Goal: Information Seeking & Learning: Find specific fact

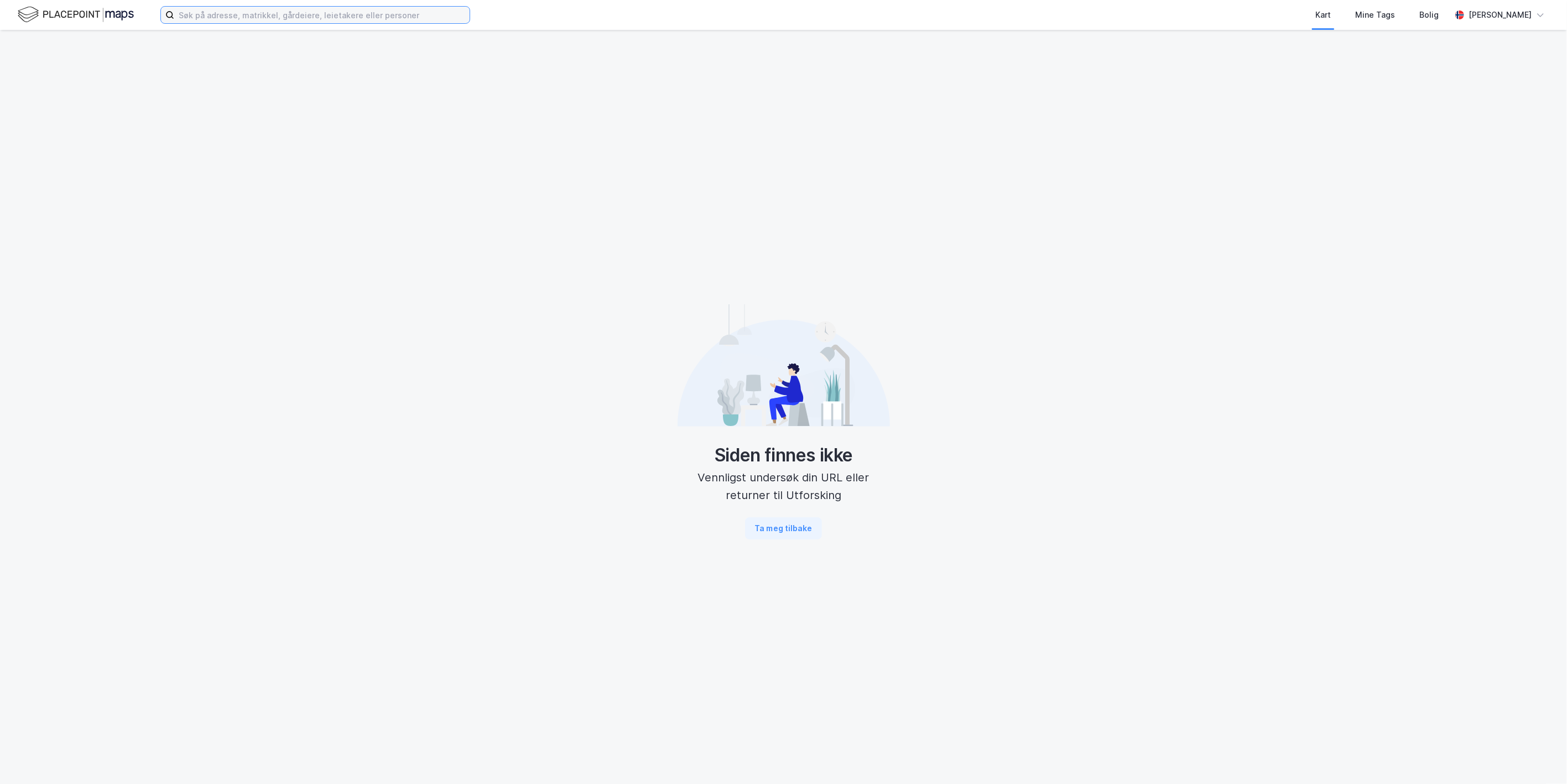
click at [252, 22] on input at bounding box center [321, 15] width 295 height 17
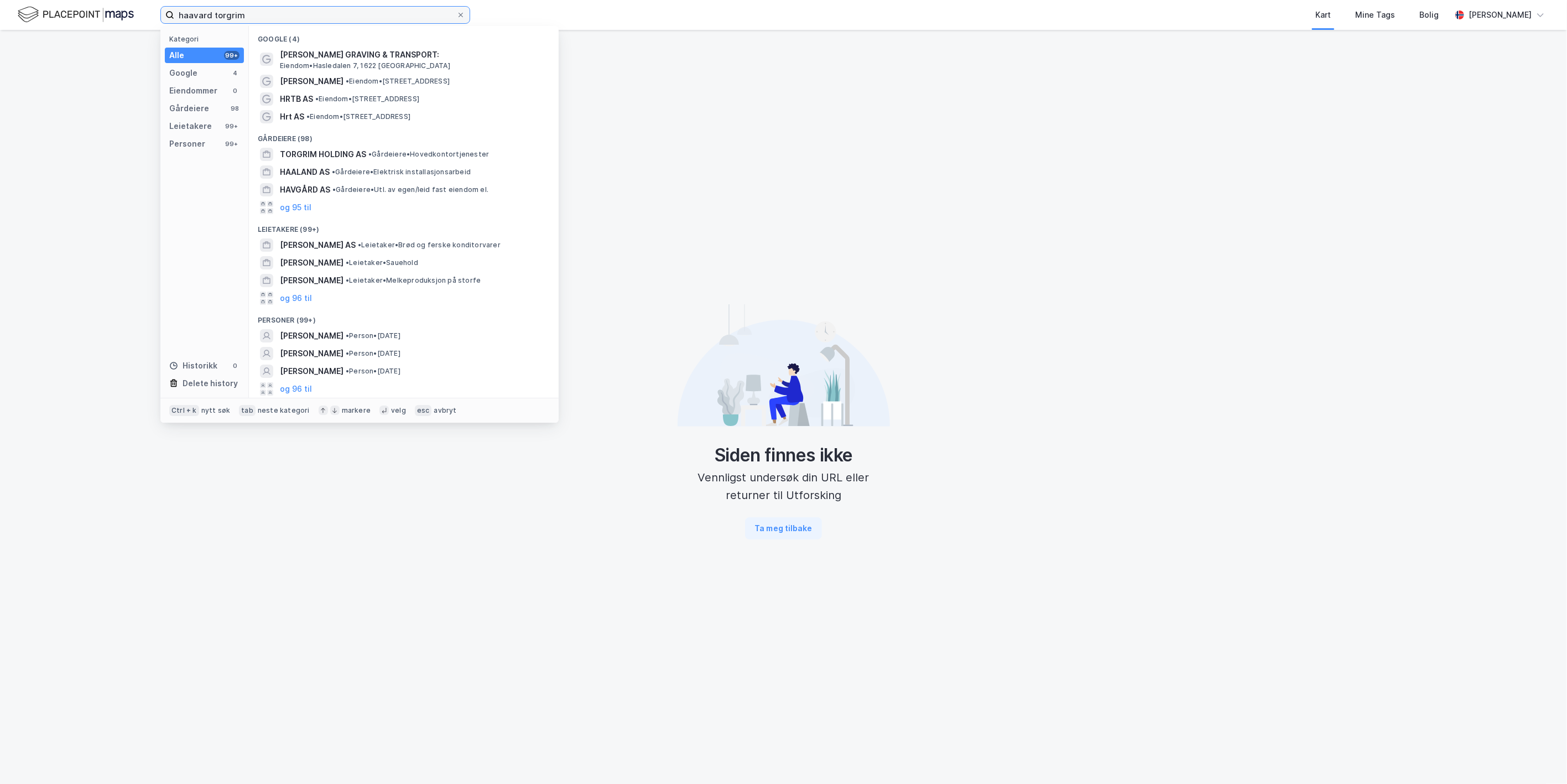
click at [245, 14] on input "haavard torgrim" at bounding box center [315, 15] width 282 height 17
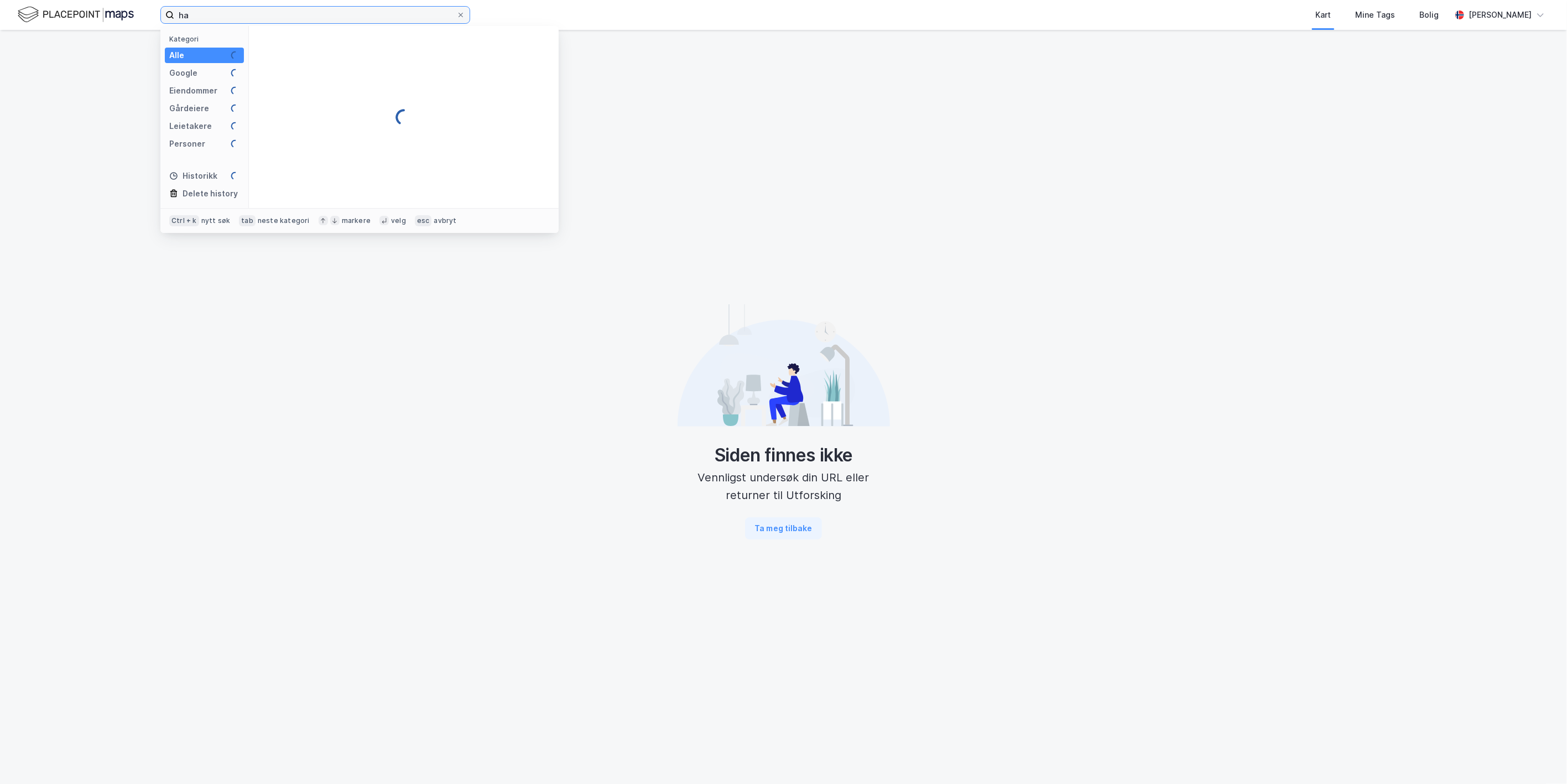
type input "h"
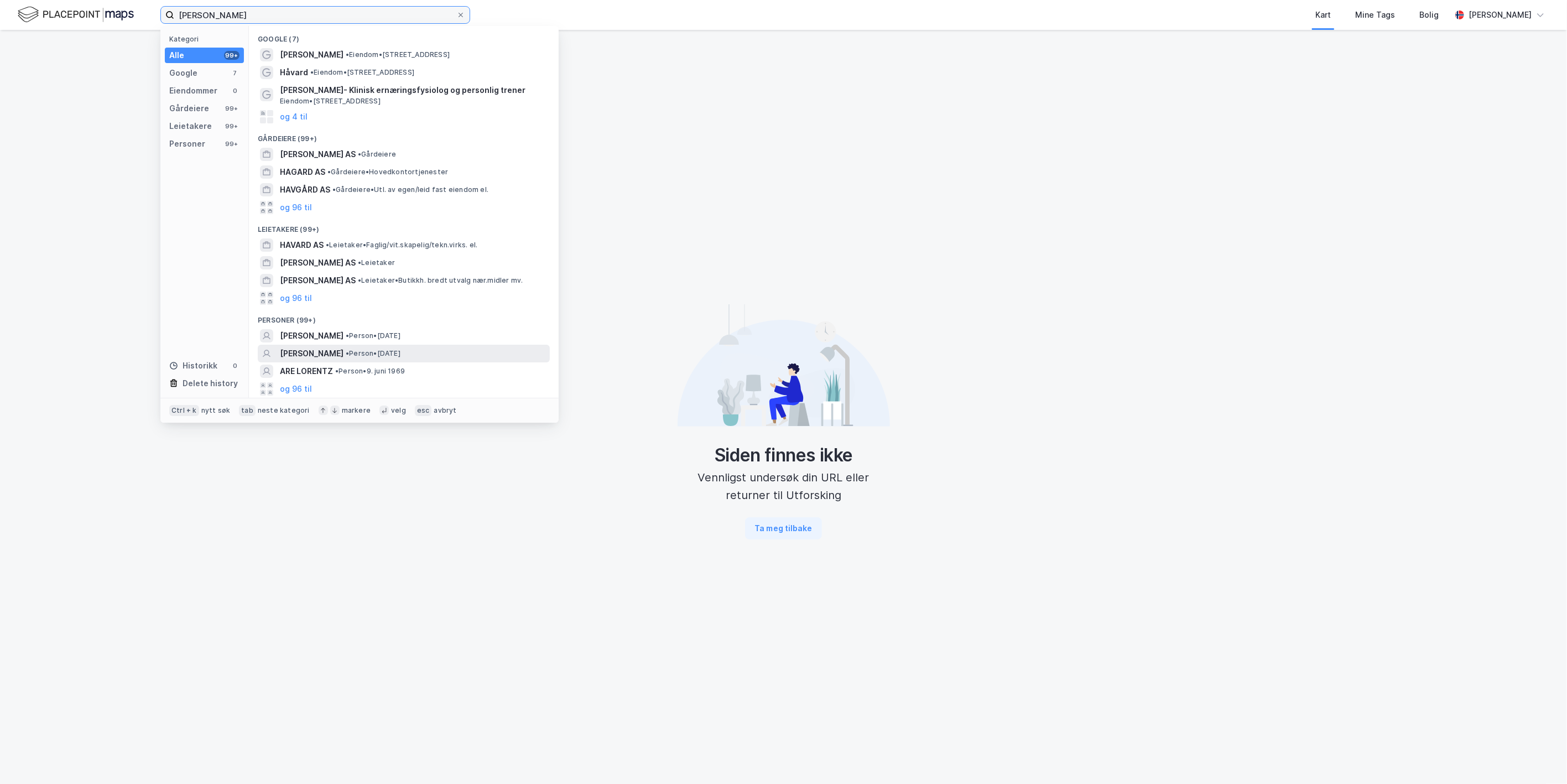
type input "[PERSON_NAME]"
click at [344, 353] on span "[PERSON_NAME]" at bounding box center [311, 353] width 64 height 13
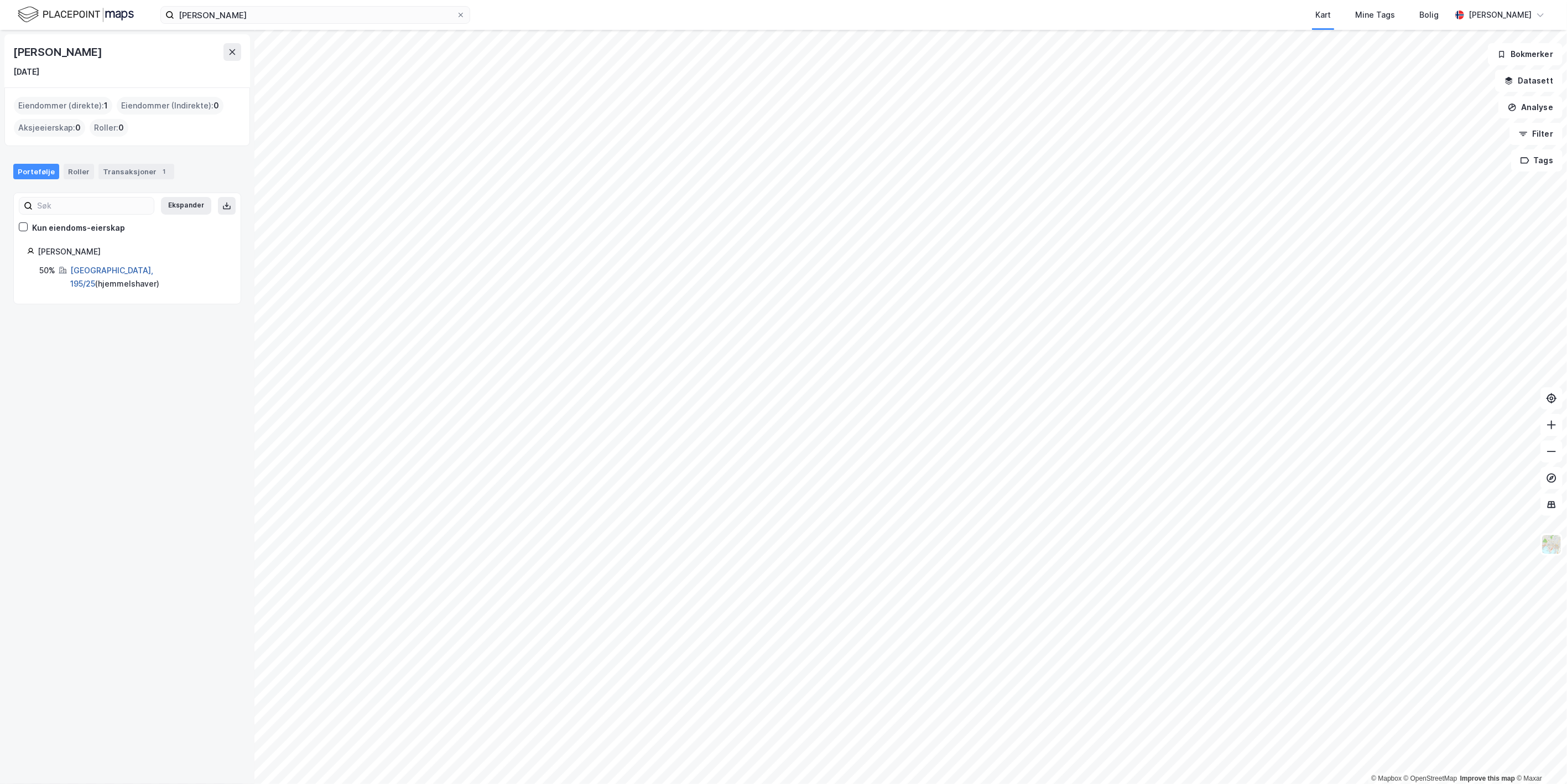
click at [109, 273] on link "[GEOGRAPHIC_DATA], 195/25" at bounding box center [112, 277] width 83 height 22
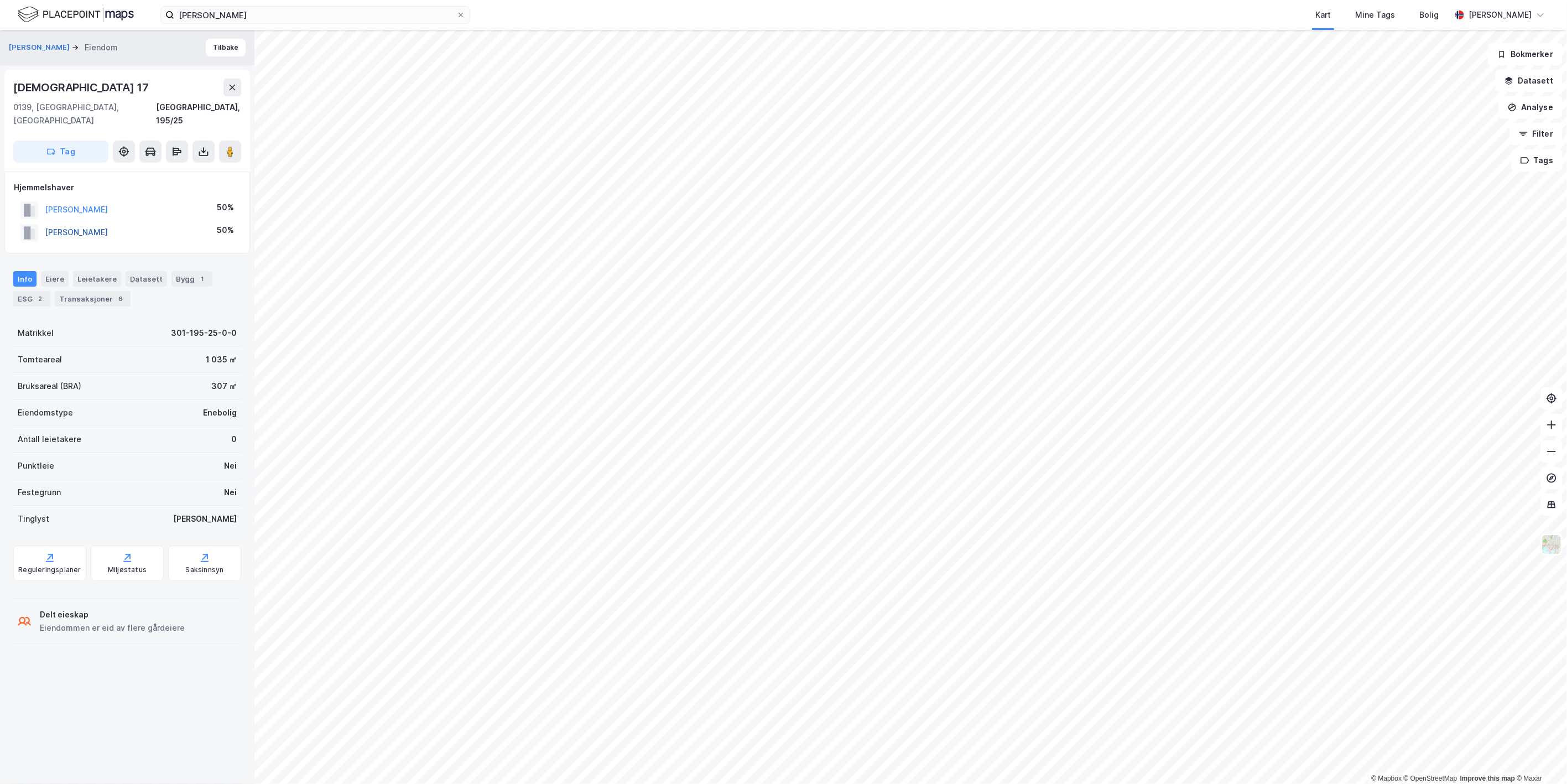
click at [0, 0] on button "[PERSON_NAME]" at bounding box center [0, 0] width 0 height 0
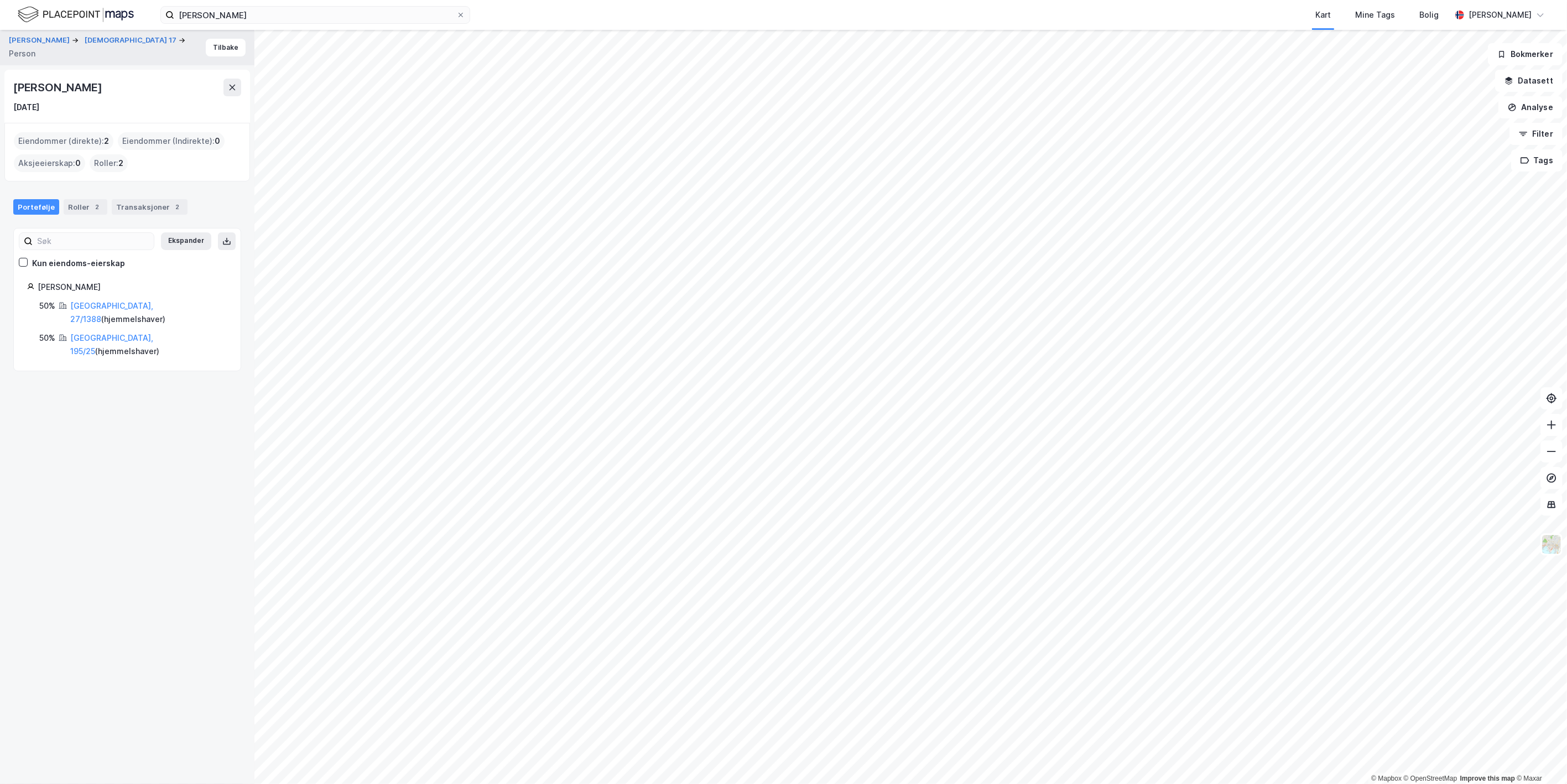
click at [103, 331] on div "[GEOGRAPHIC_DATA], 195/25 ( hjemmelshaver )" at bounding box center [149, 344] width 157 height 27
click at [96, 333] on link "[GEOGRAPHIC_DATA], 195/25" at bounding box center [112, 344] width 83 height 22
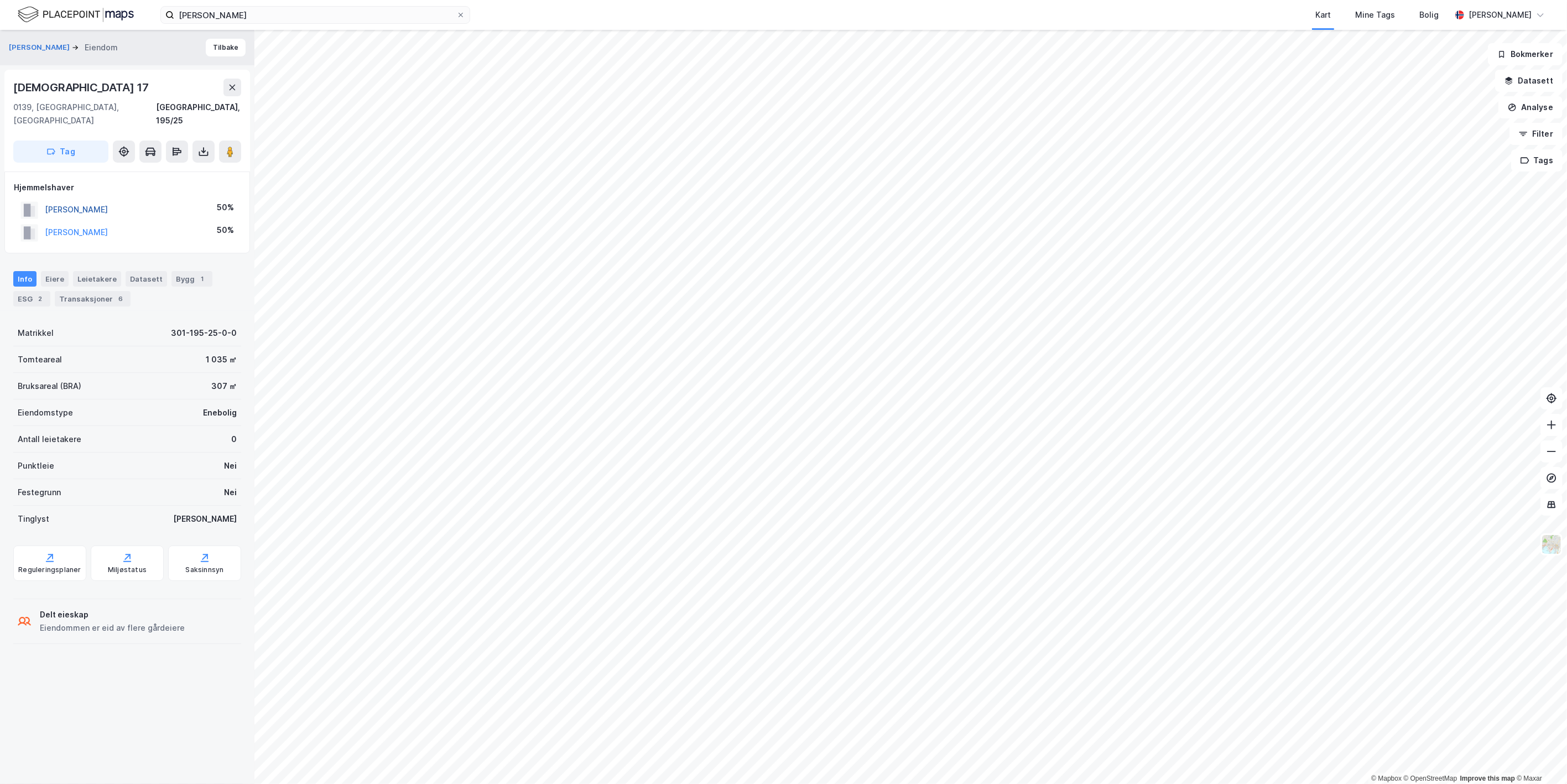
click at [0, 0] on button "[PERSON_NAME]" at bounding box center [0, 0] width 0 height 0
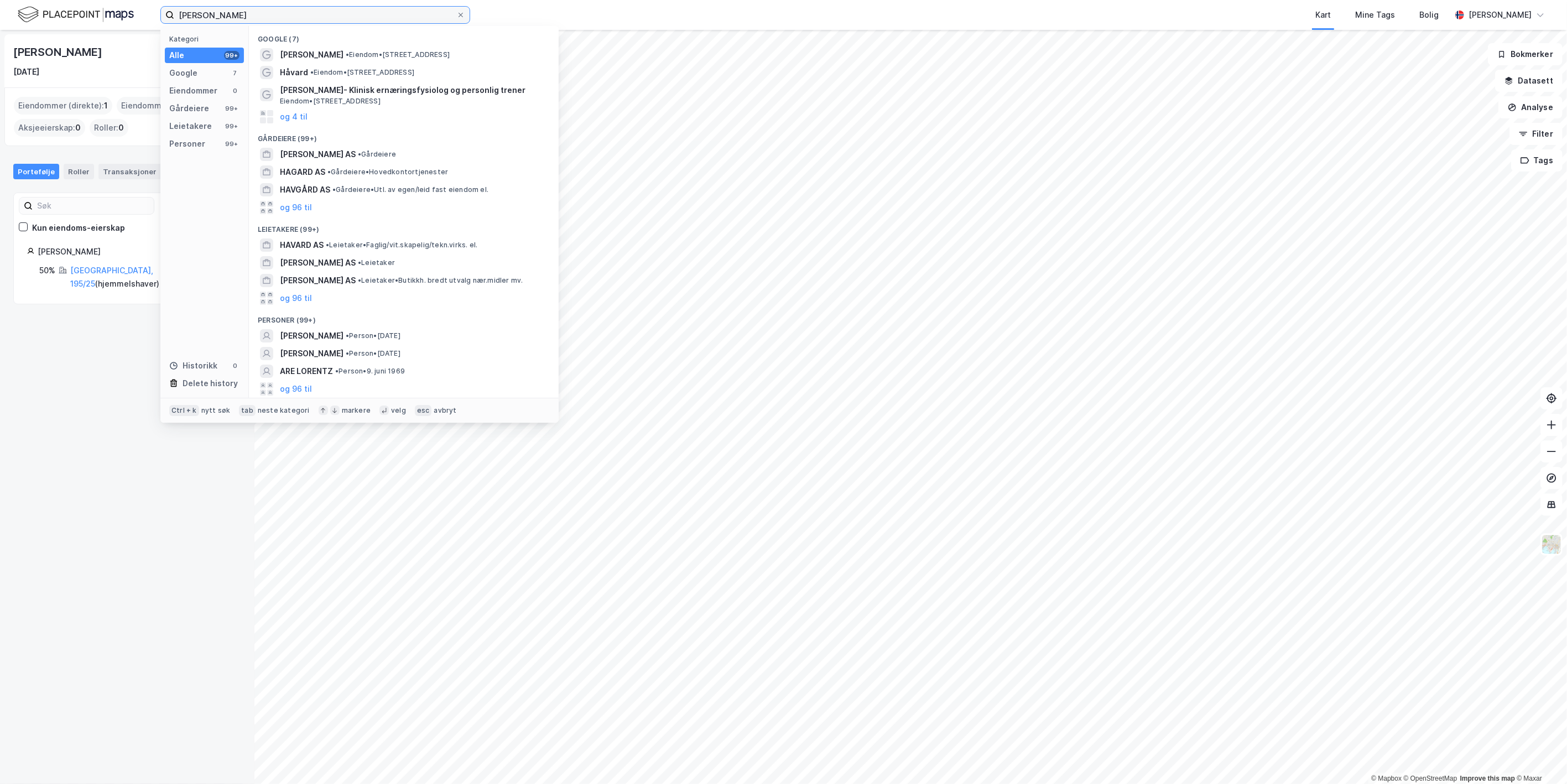
drag, startPoint x: 355, startPoint y: 19, endPoint x: 112, endPoint y: -11, distance: 244.8
click at [112, 0] on html "[PERSON_NAME] Kategori Alle 99+ Google 7 Eiendommer 0 Gårdeiere 99+ Leietakere …" at bounding box center [784, 392] width 1567 height 784
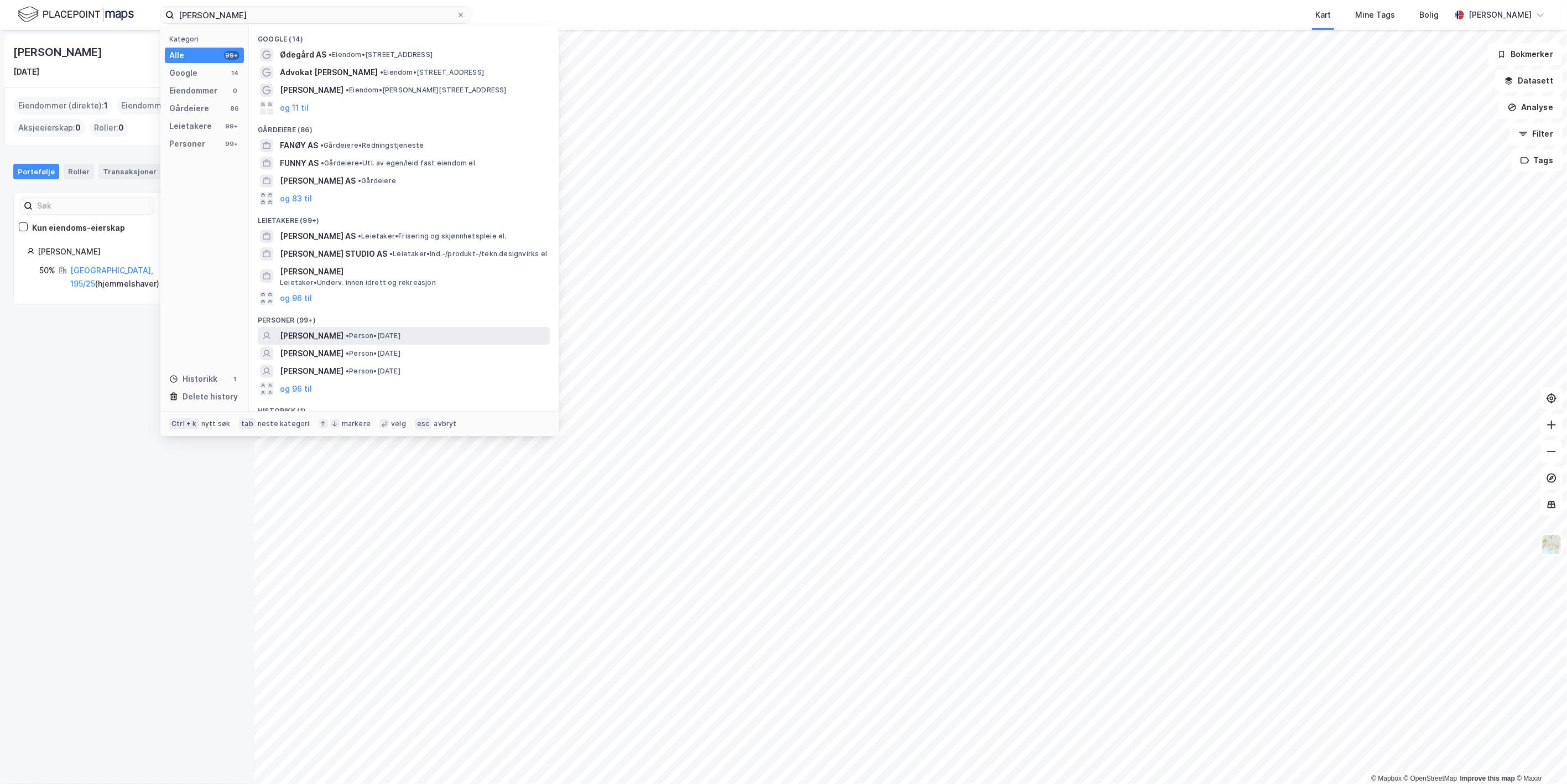
click at [344, 334] on span "[PERSON_NAME]" at bounding box center [311, 335] width 64 height 13
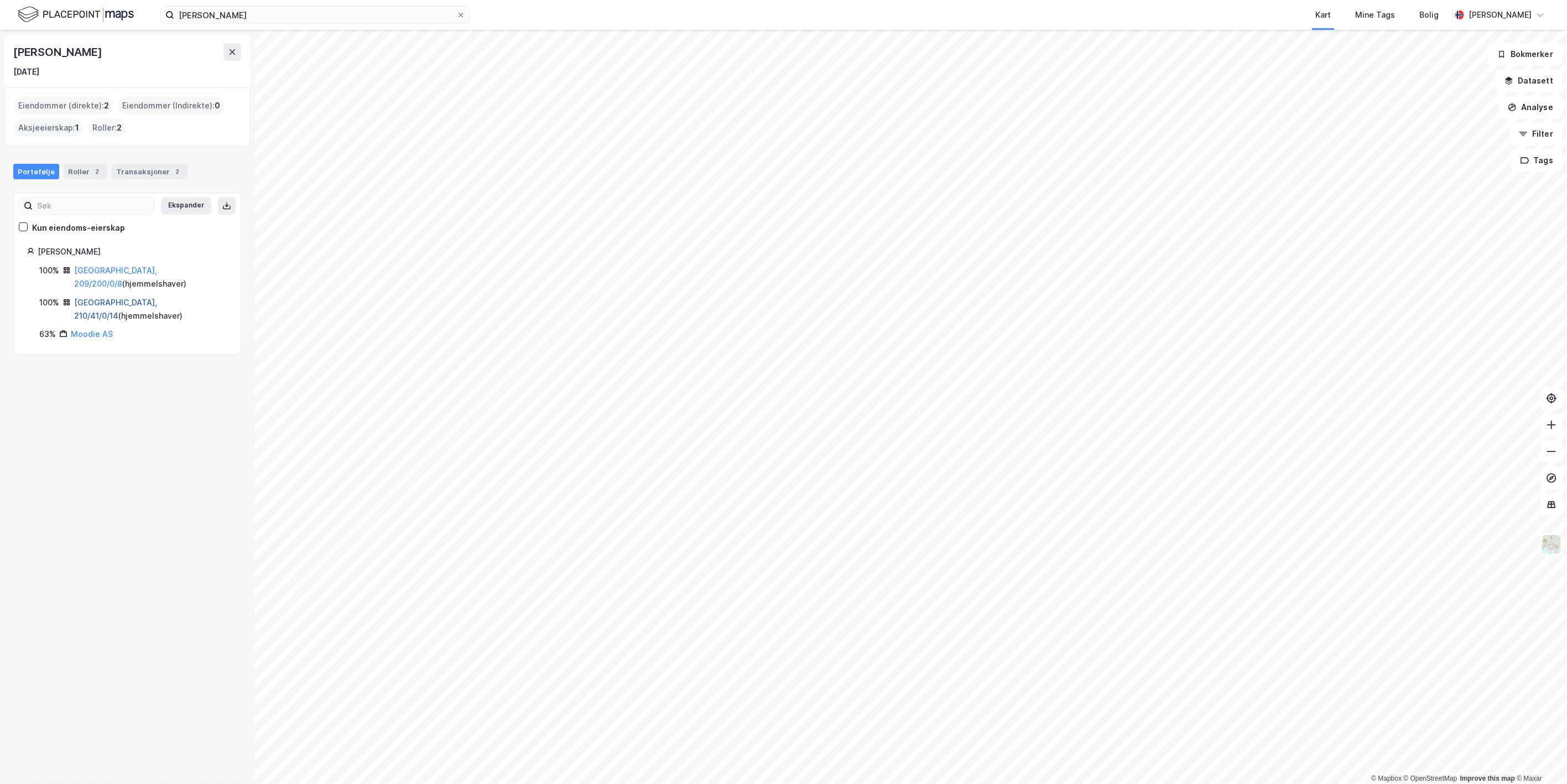
click at [133, 297] on link "[GEOGRAPHIC_DATA], 210/41/0/14" at bounding box center [116, 309] width 83 height 22
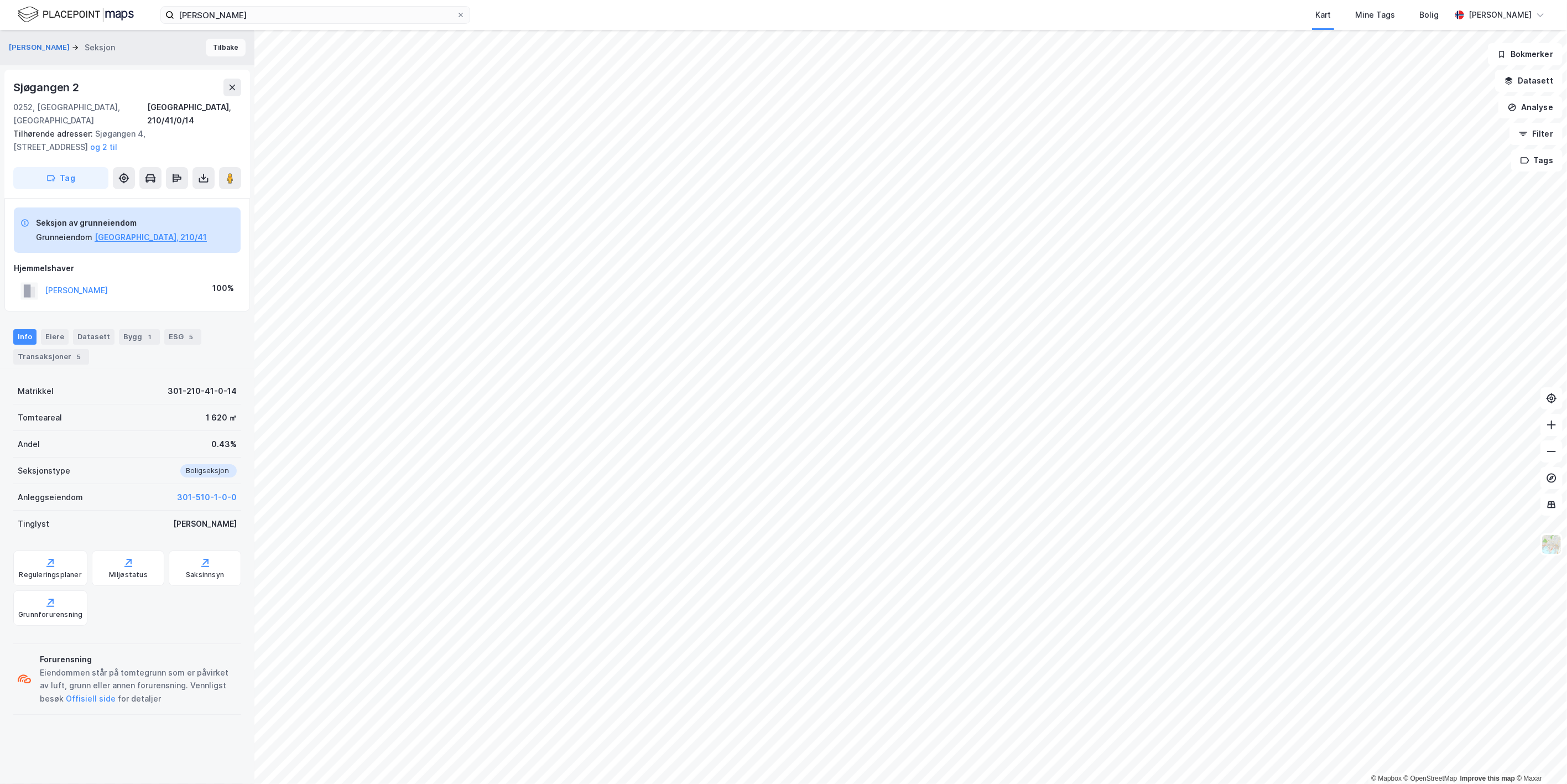
click at [217, 50] on button "Tilbake" at bounding box center [225, 47] width 40 height 18
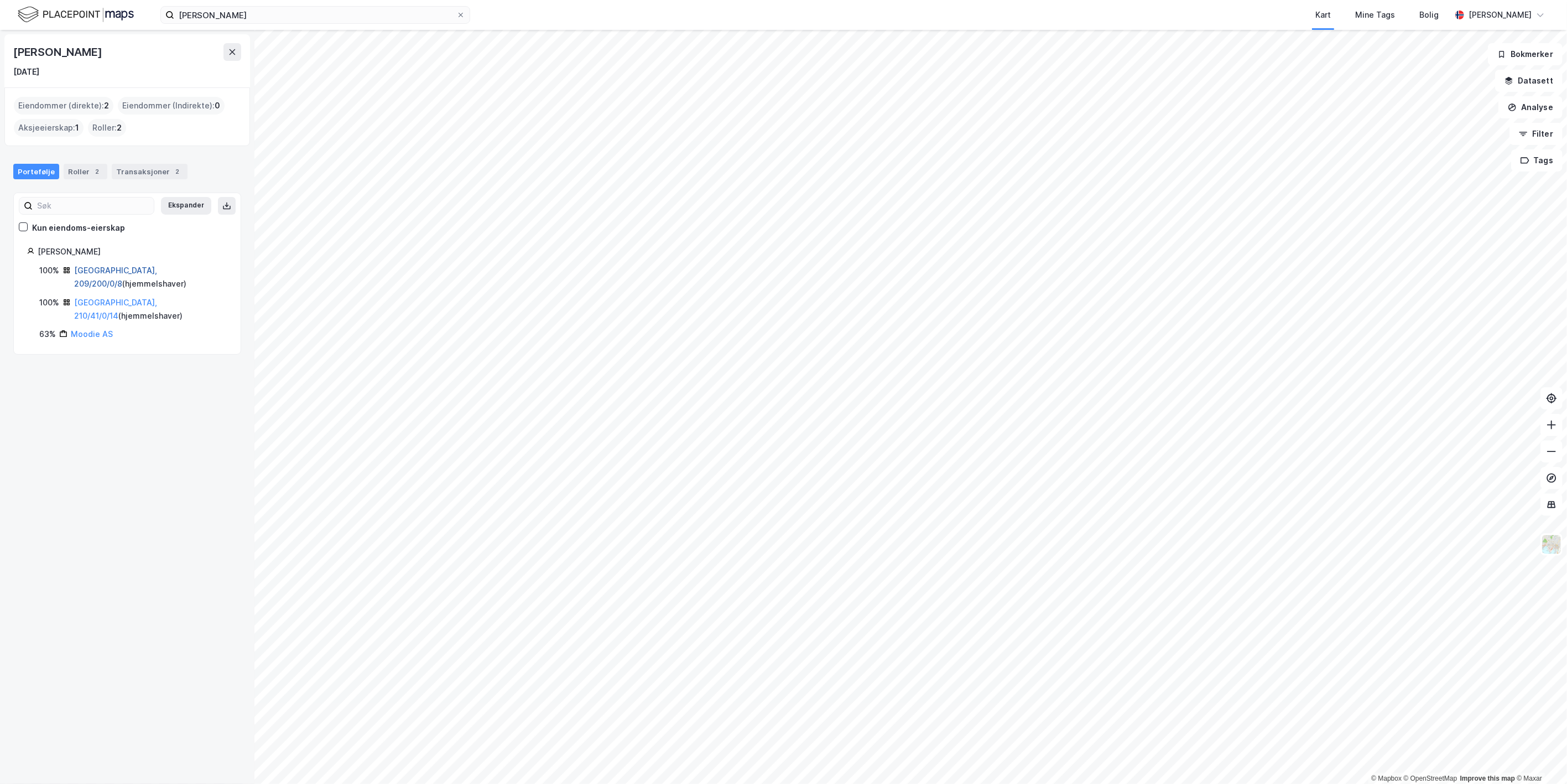
click at [83, 266] on link "[GEOGRAPHIC_DATA], 209/200/0/8" at bounding box center [116, 277] width 83 height 22
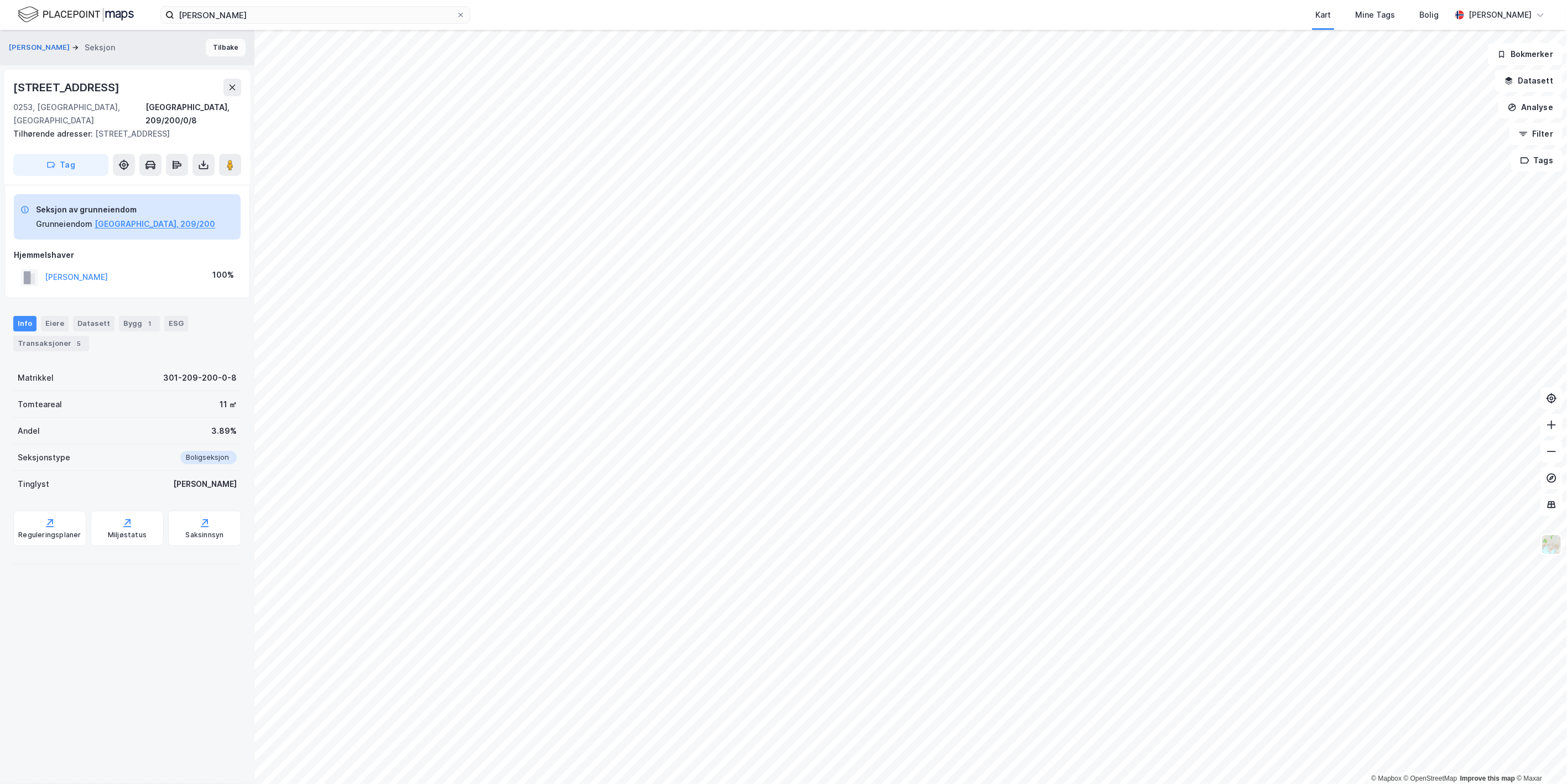
click at [213, 53] on button "Tilbake" at bounding box center [225, 47] width 40 height 18
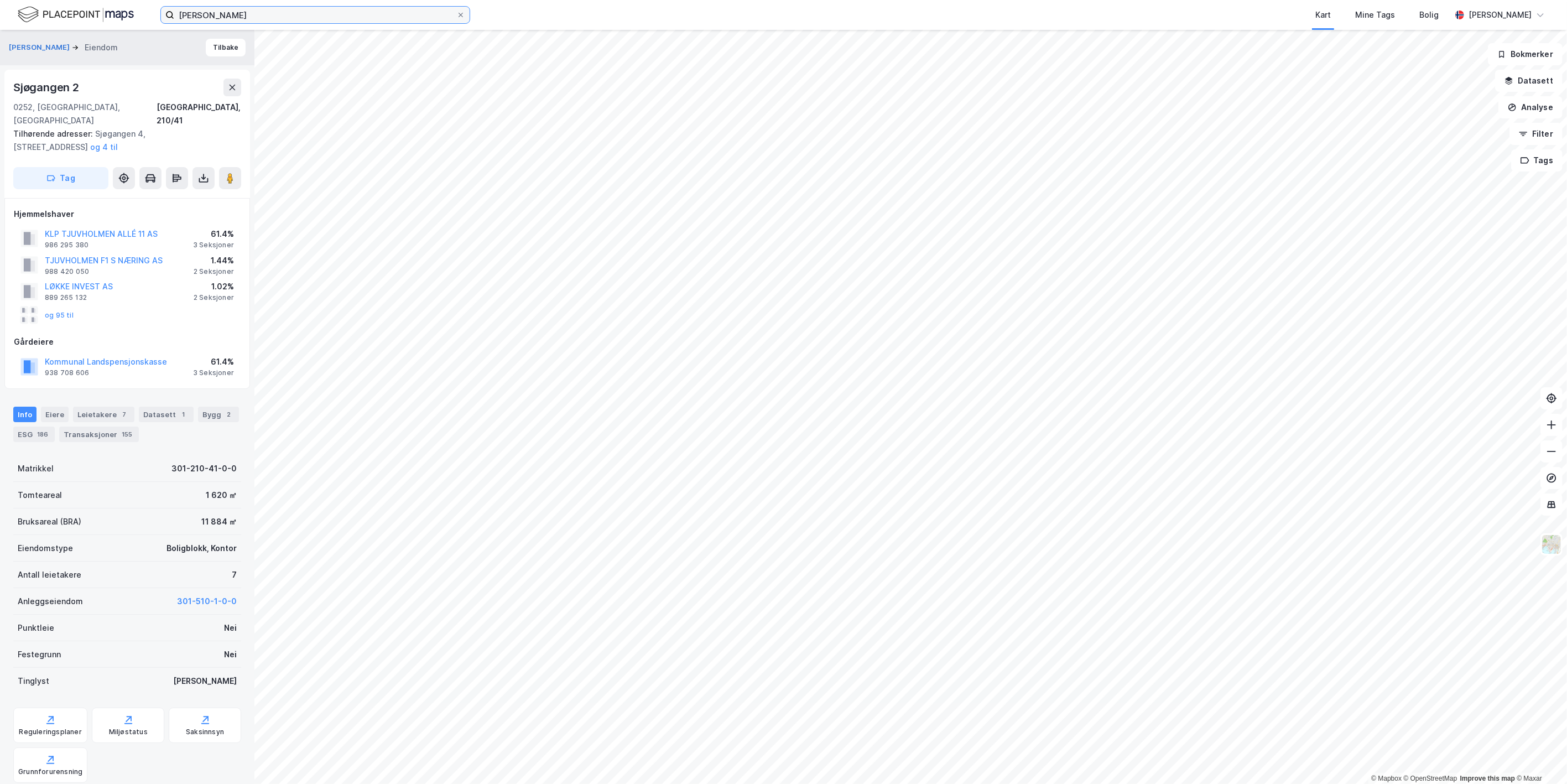
drag, startPoint x: 308, startPoint y: 15, endPoint x: -4, endPoint y: -24, distance: 314.4
click at [0, 0] on html "[PERSON_NAME] Kart Mine Tags Bolig [PERSON_NAME] © Mapbox © OpenStreetMap Impro…" at bounding box center [784, 392] width 1567 height 784
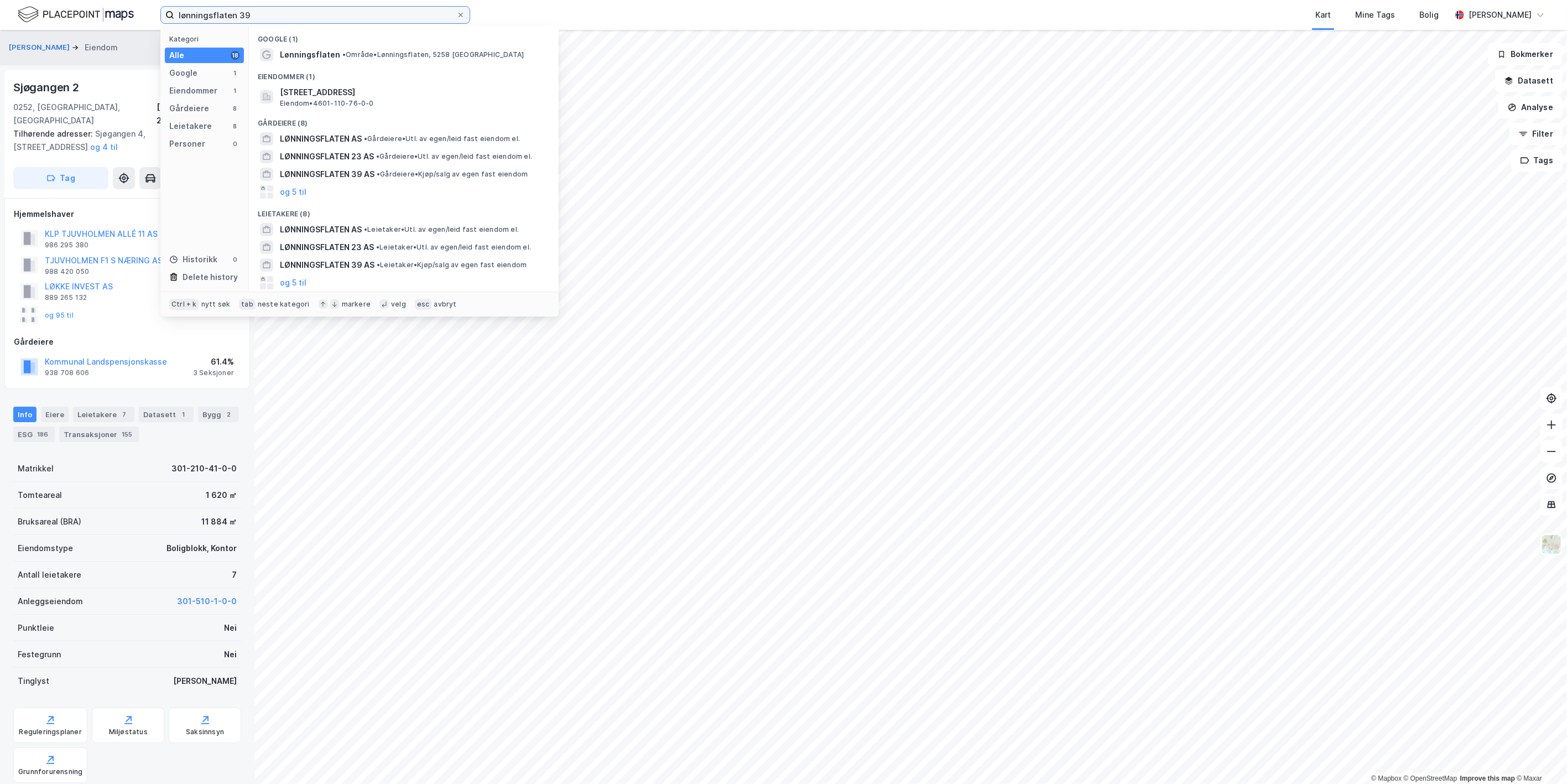
type input "lønningsflaten 39"
click at [393, 102] on div "[STREET_ADDRESS] • 4601-112-259-0-0" at bounding box center [414, 97] width 268 height 22
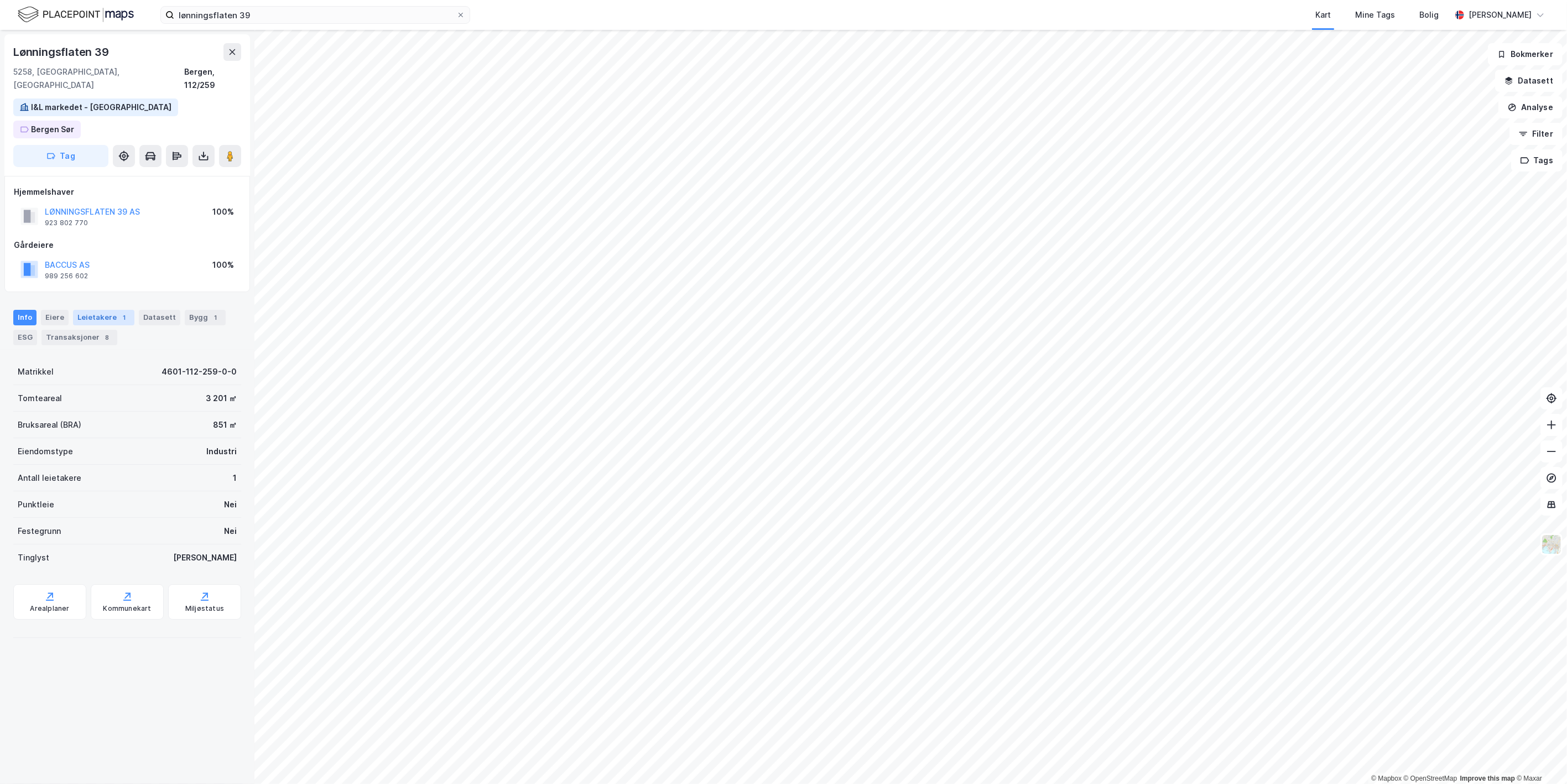
click at [103, 310] on div "Leietakere 1" at bounding box center [104, 318] width 62 height 15
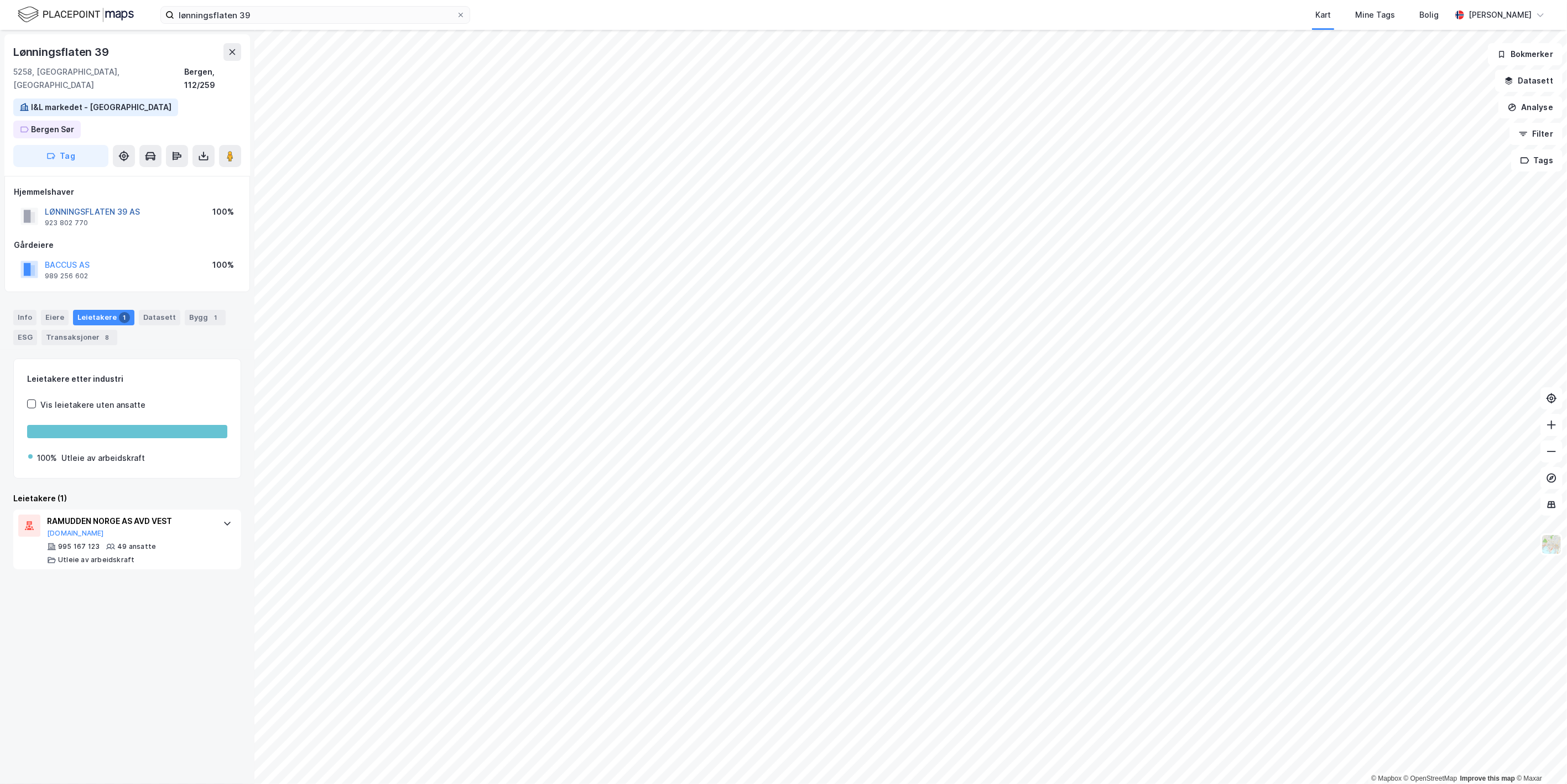
click at [0, 0] on button "LØNNINGSFLATEN 39 AS" at bounding box center [0, 0] width 0 height 0
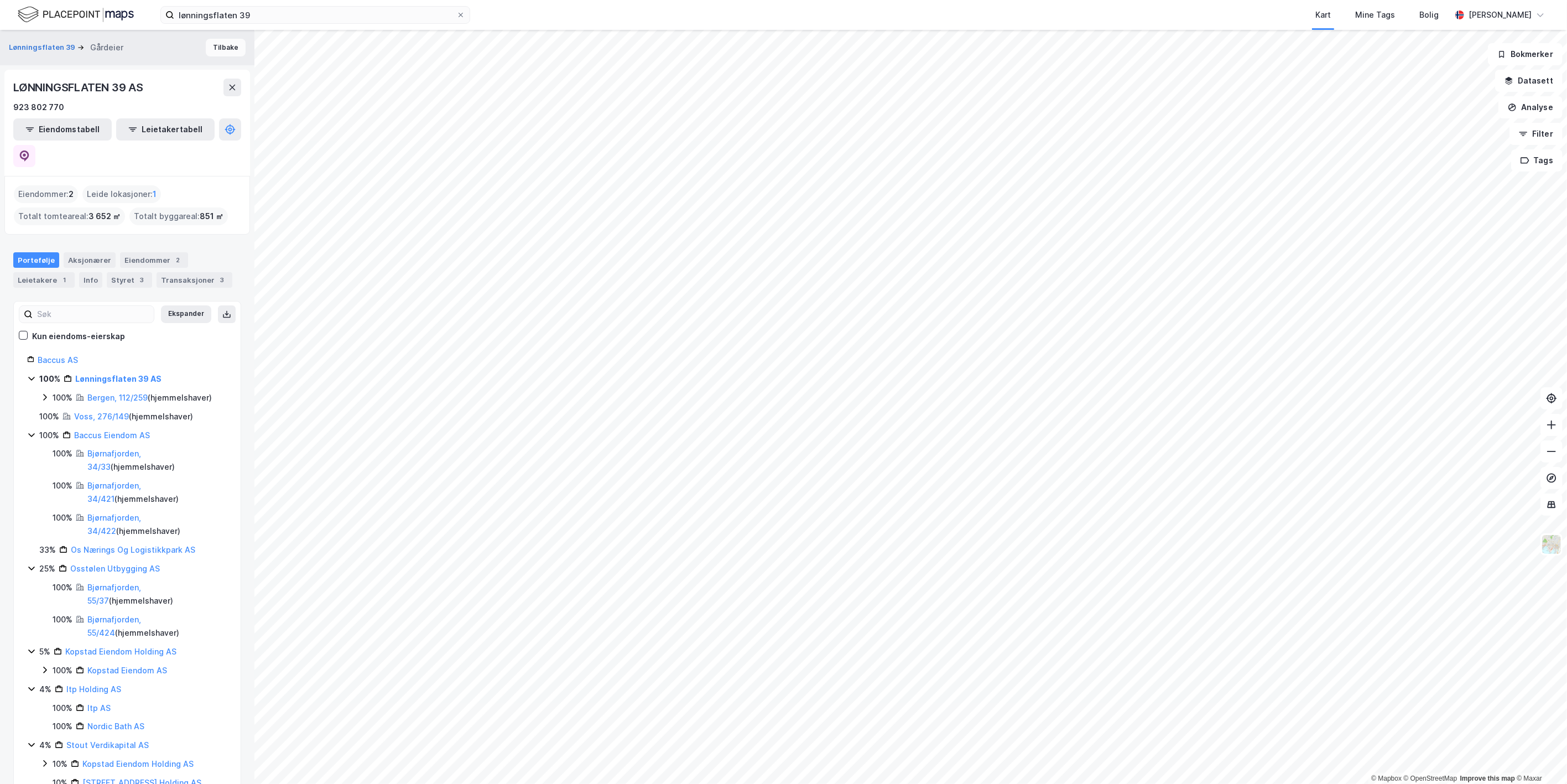
click at [210, 40] on button "Tilbake" at bounding box center [225, 47] width 40 height 18
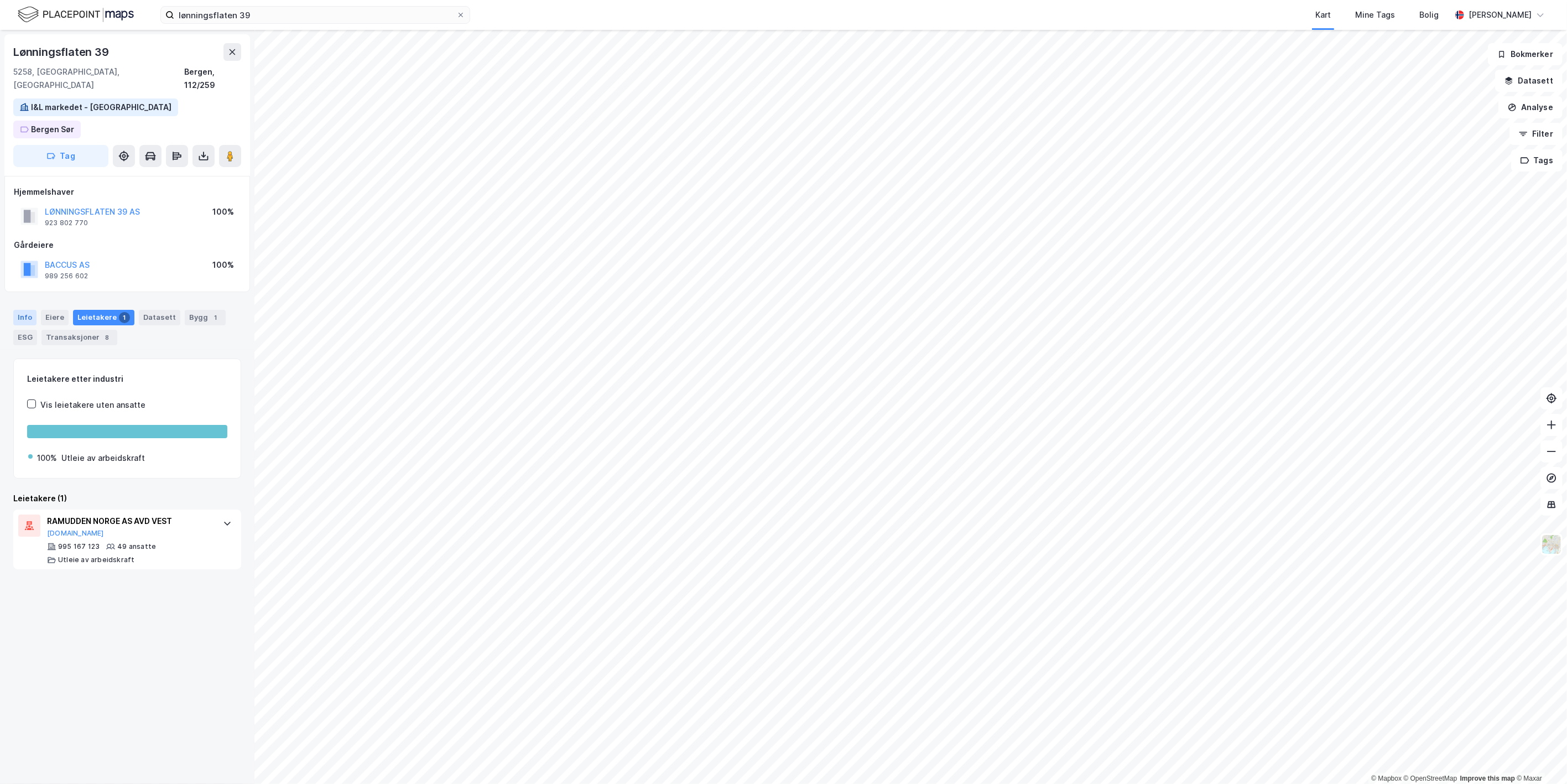
click at [22, 310] on div "Info" at bounding box center [25, 318] width 23 height 15
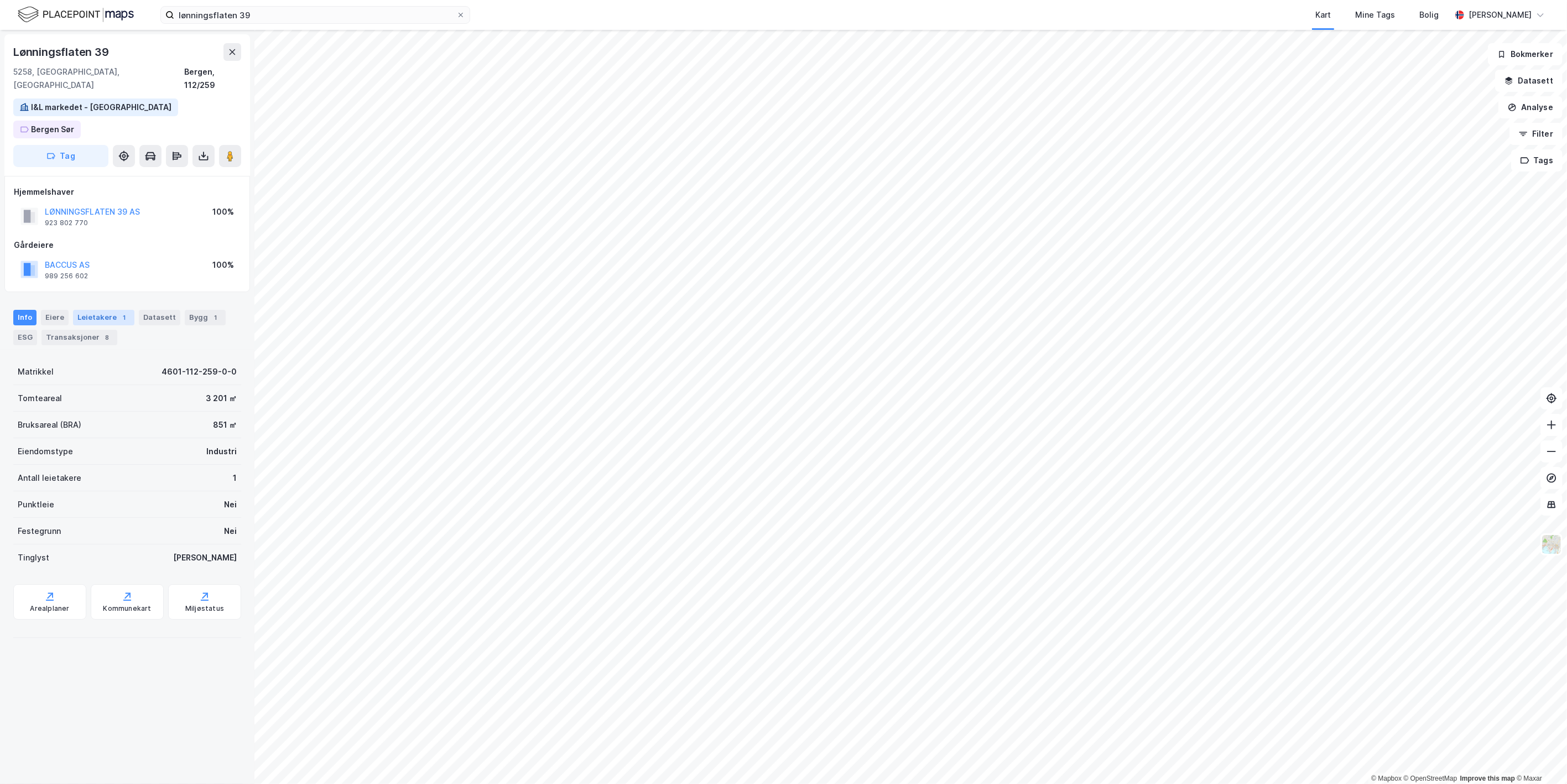
click at [89, 310] on div "Leietakere 1" at bounding box center [104, 318] width 62 height 15
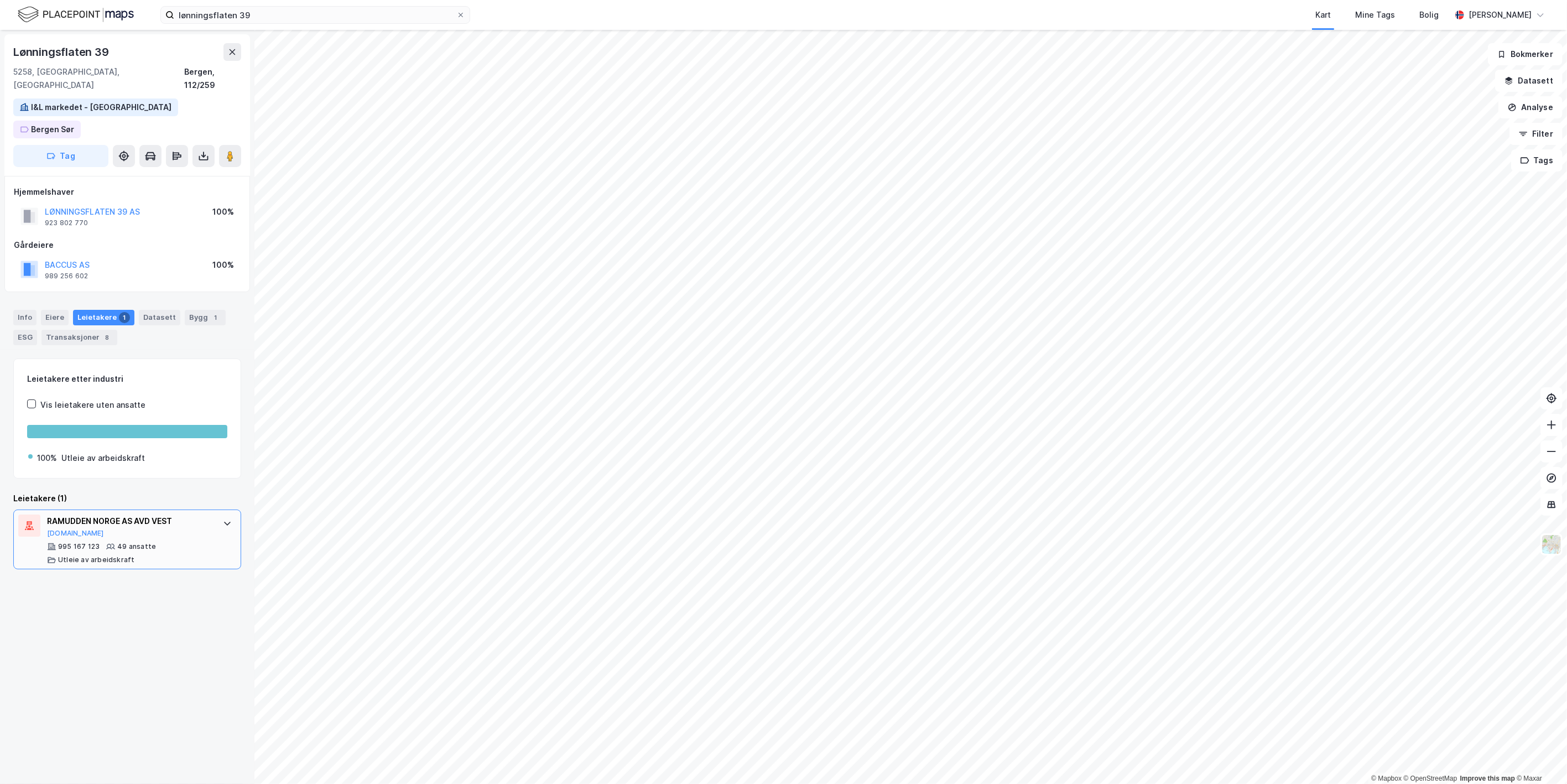
click at [72, 542] on div "995 167 123" at bounding box center [79, 546] width 41 height 9
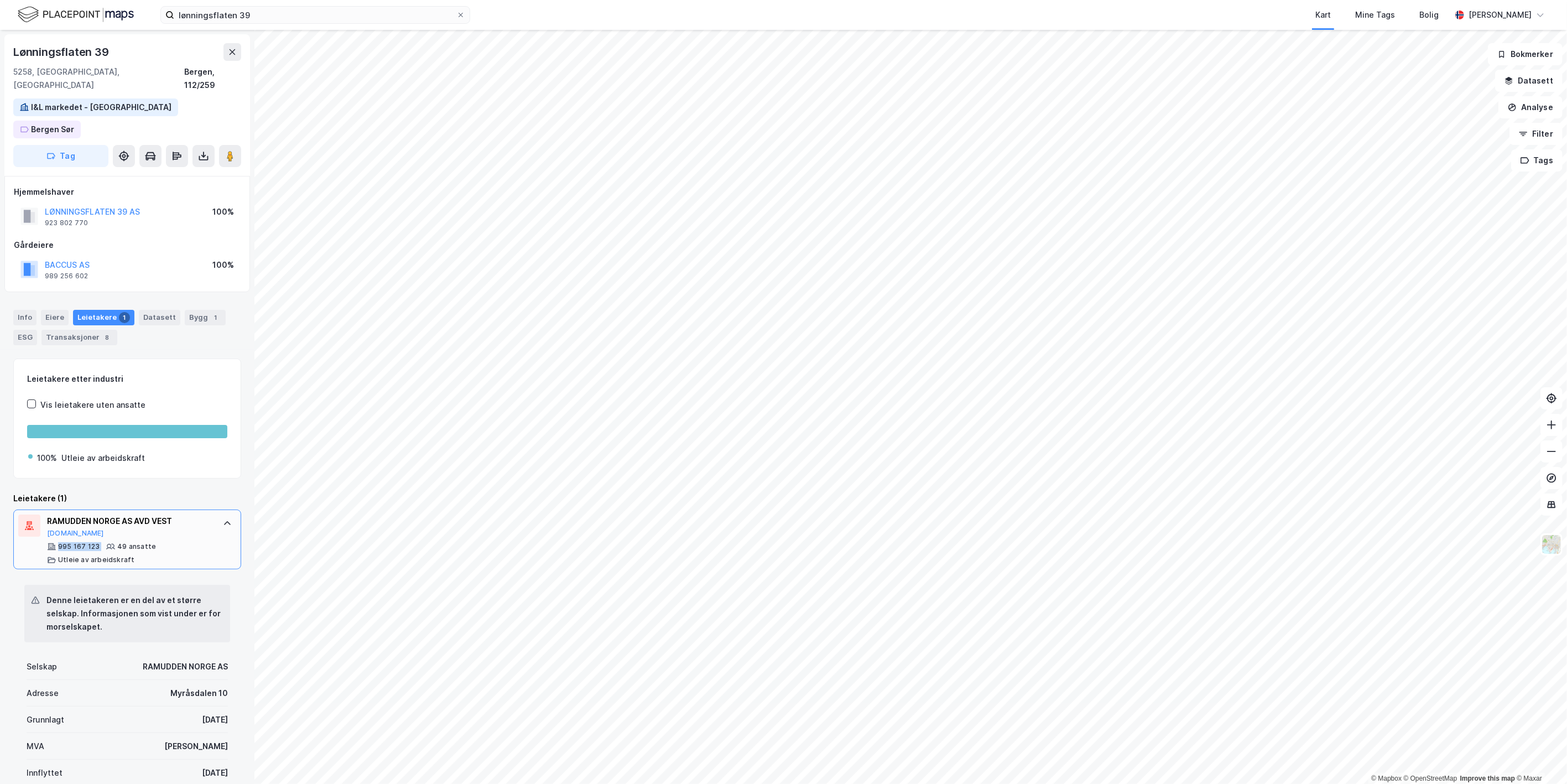
drag, startPoint x: 97, startPoint y: 512, endPoint x: 59, endPoint y: 513, distance: 38.0
click at [59, 542] on div "995 167 123 49 ansatte Utleie av arbeidskraft" at bounding box center [129, 553] width 165 height 22
copy div "995 167 123"
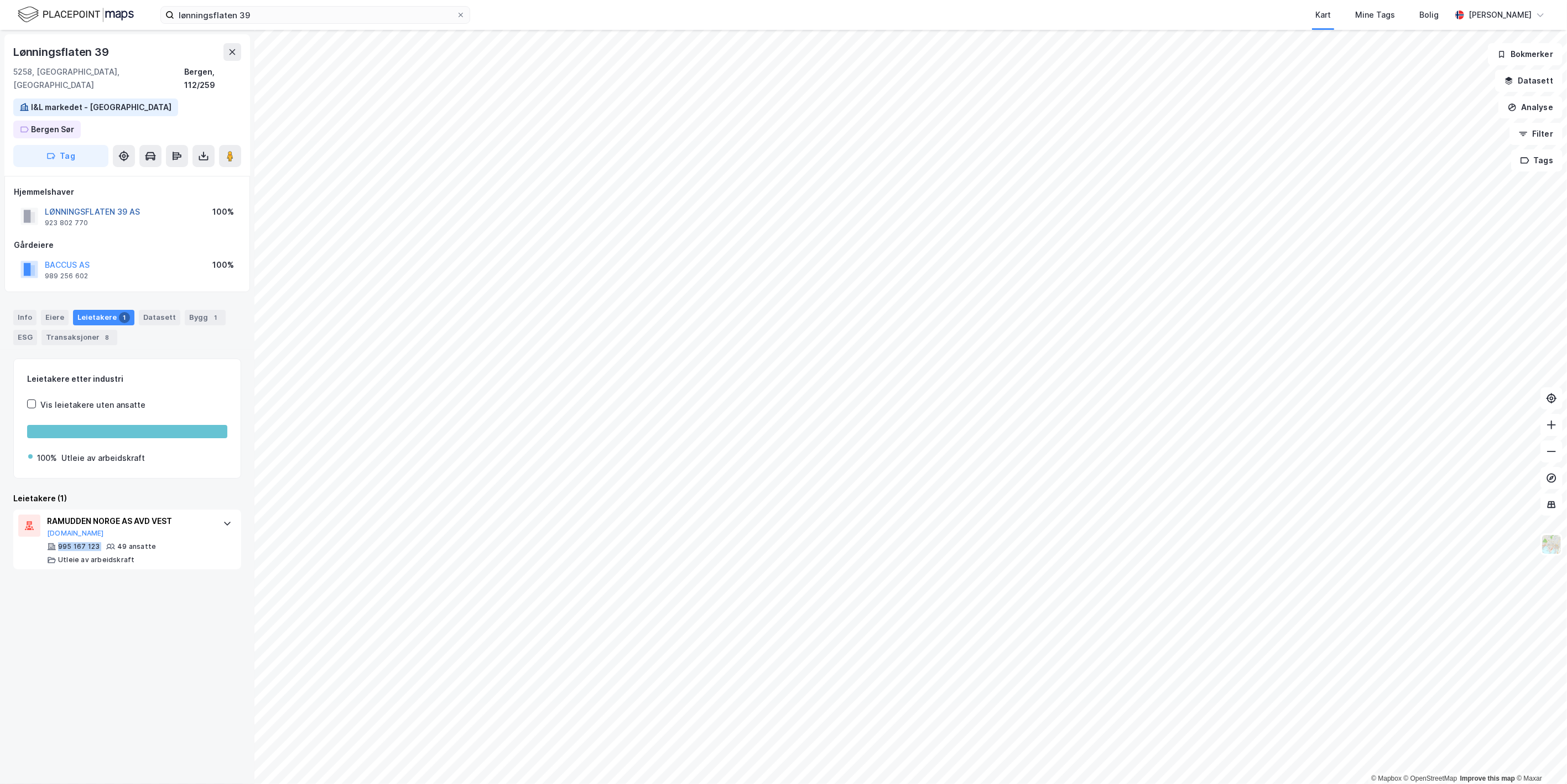
click at [0, 0] on button "LØNNINGSFLATEN 39 AS" at bounding box center [0, 0] width 0 height 0
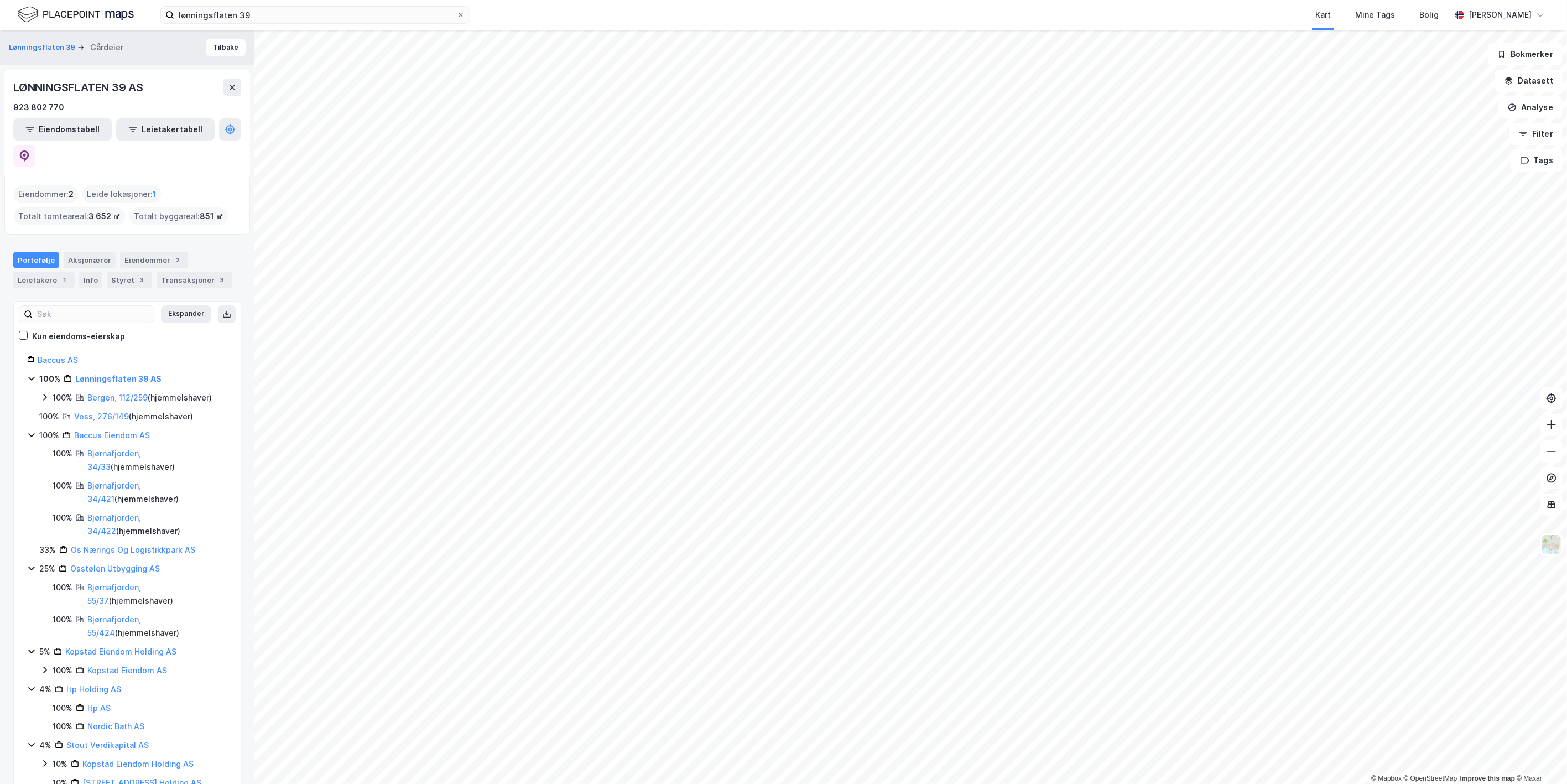
click at [59, 185] on div "Eiendommer : 2" at bounding box center [46, 194] width 64 height 18
click at [46, 391] on div "100% [GEOGRAPHIC_DATA], 112/259 ( hjemmelshaver )" at bounding box center [134, 398] width 187 height 13
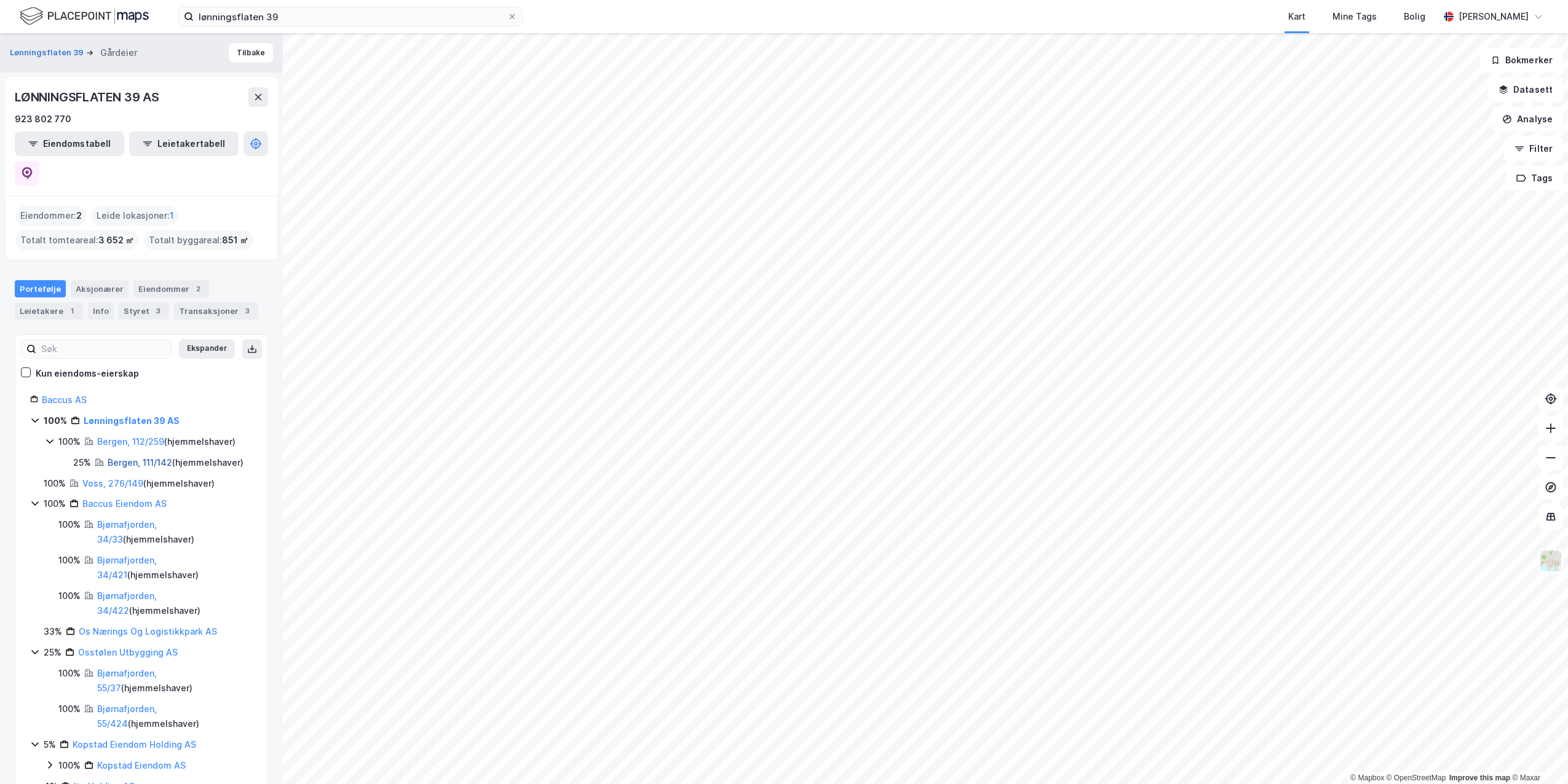
click at [112, 457] on link "Bergen, 111/142" at bounding box center [140, 462] width 65 height 10
